Goal: Find contact information: Find contact information

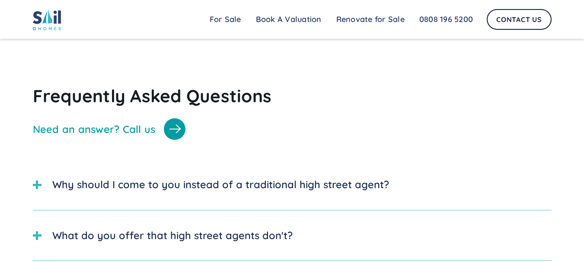
scroll to position [2360, 0]
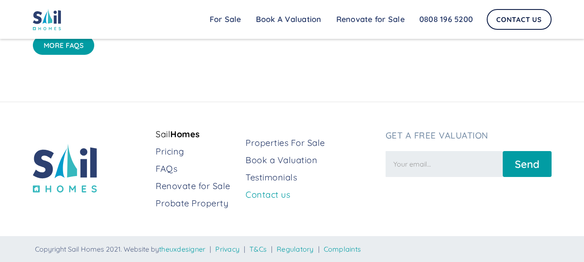
click at [255, 195] on link "Contact us" at bounding box center [312, 195] width 133 height 12
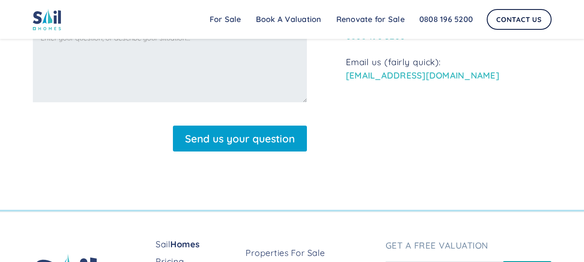
scroll to position [259, 0]
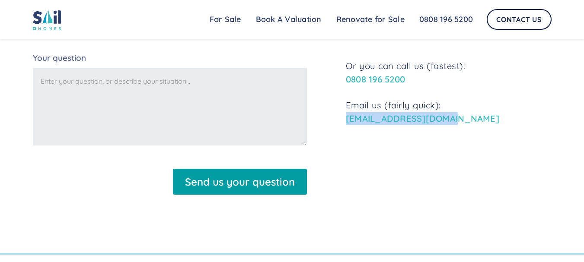
drag, startPoint x: 416, startPoint y: 121, endPoint x: 345, endPoint y: 122, distance: 71.4
click at [345, 122] on div "Name Email Address Your question Send us your question Thank you! Your submissi…" at bounding box center [292, 99] width 519 height 205
copy link "[EMAIL_ADDRESS][DOMAIN_NAME]"
